Goal: Complete application form

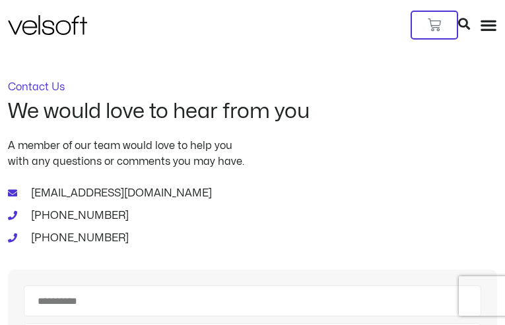
type input "**********"
type input "*********"
